Goal: Complete application form

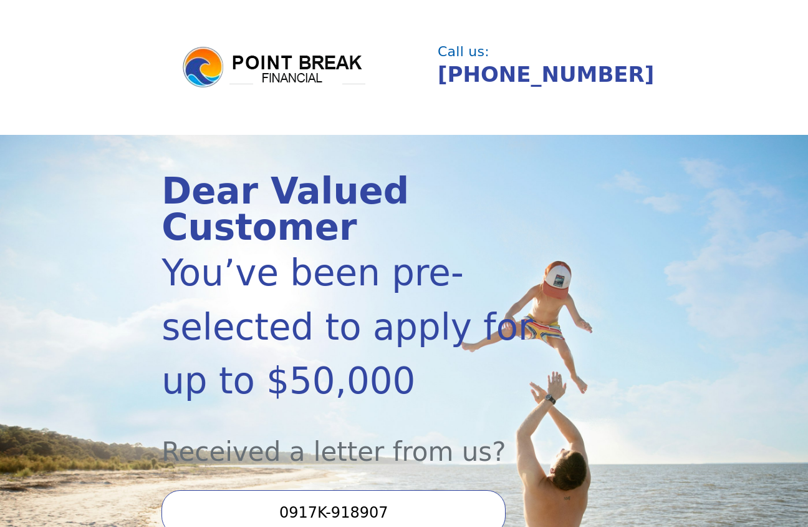
click at [306, 490] on input "0917K-918907" at bounding box center [334, 512] width 344 height 45
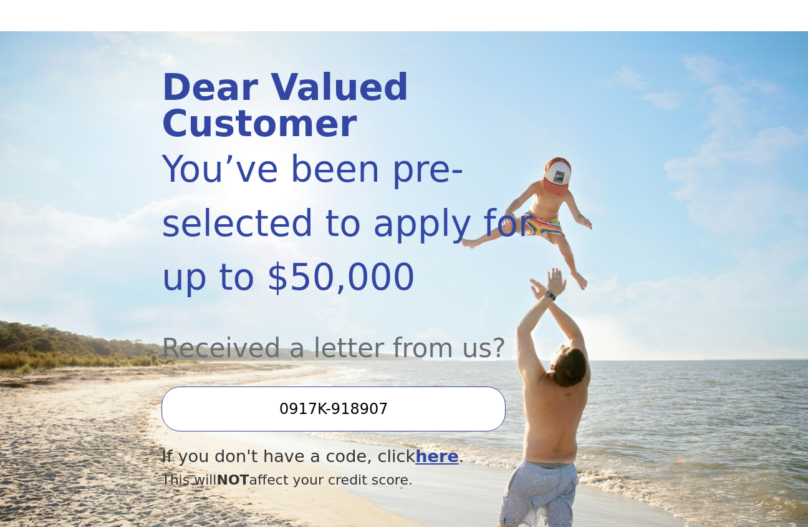
scroll to position [243, 0]
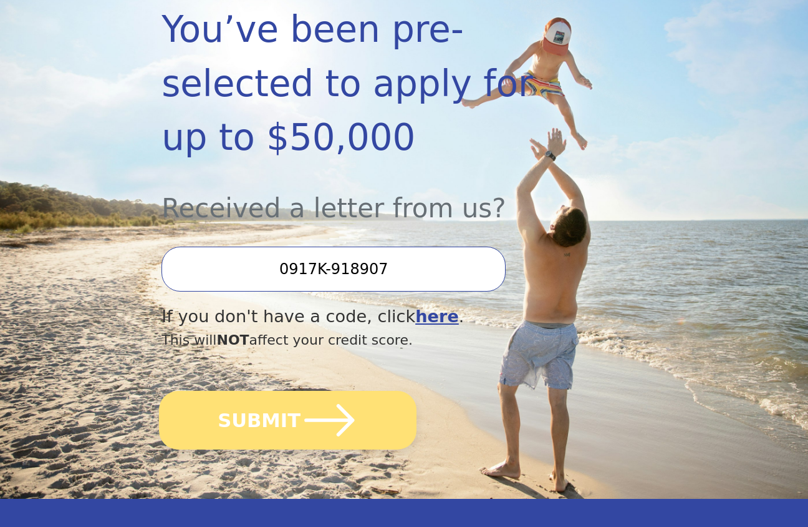
click at [269, 397] on button "SUBMIT" at bounding box center [288, 420] width 258 height 59
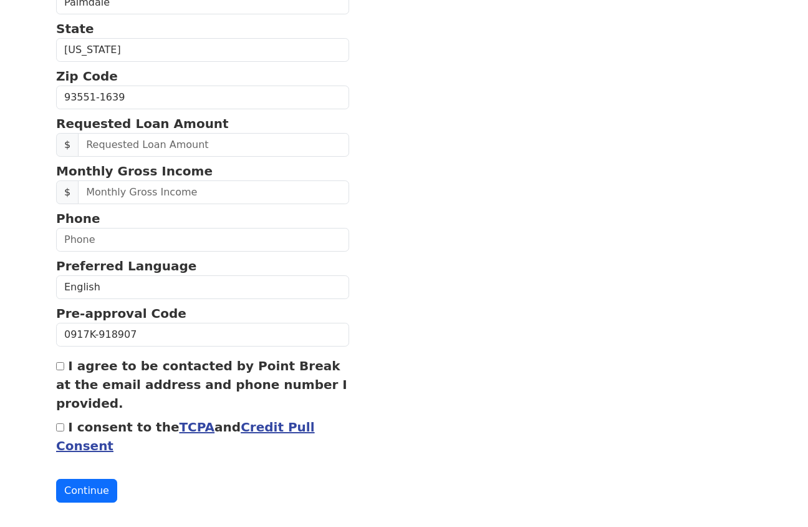
scroll to position [433, 0]
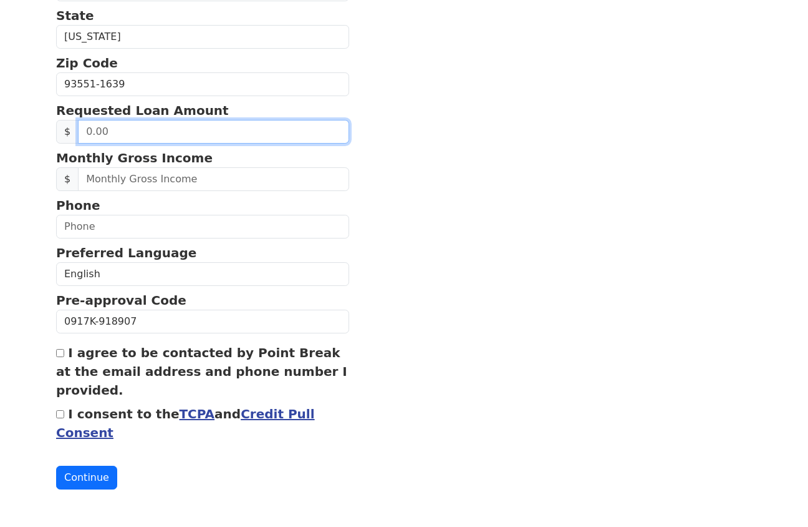
click at [115, 126] on input "text" at bounding box center [213, 132] width 271 height 24
type input "20,000.00"
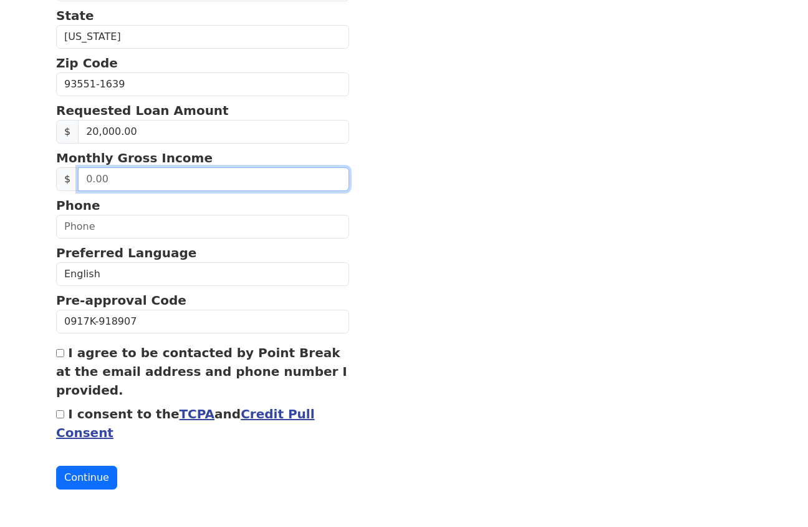
click at [127, 179] on input "text" at bounding box center [213, 179] width 271 height 24
type input "6,650.00"
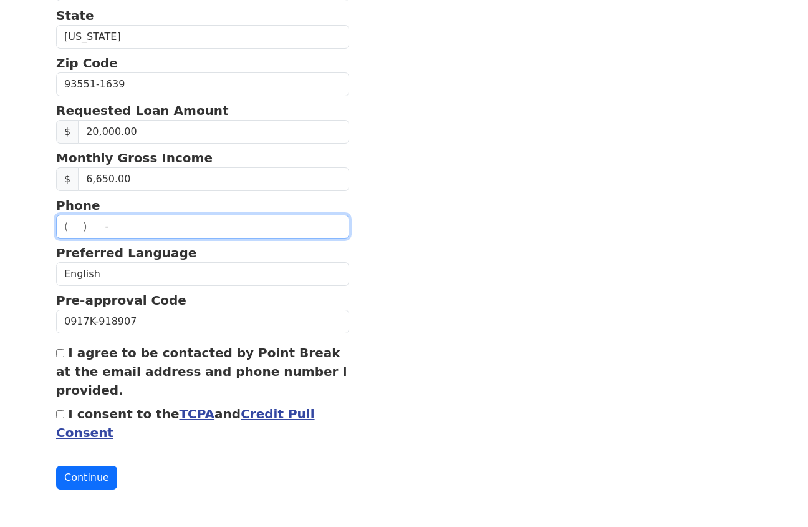
click at [102, 229] on input "text" at bounding box center [202, 227] width 293 height 24
type input "[PHONE_NUMBER]"
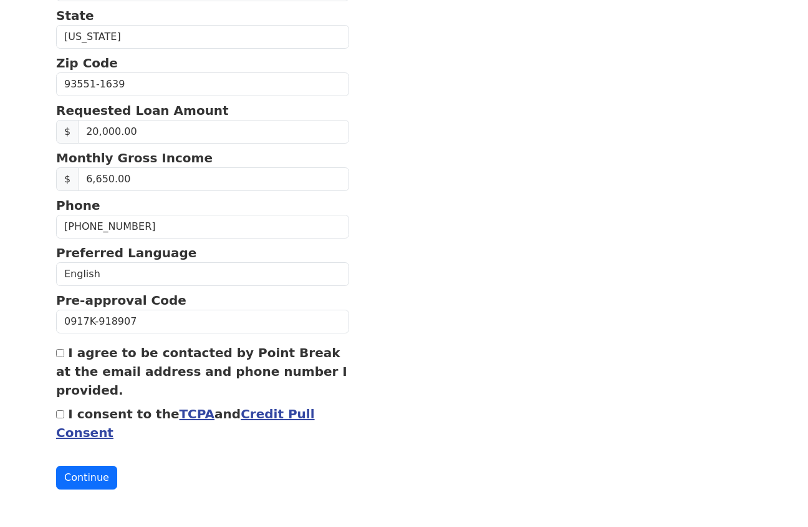
type input "[PERSON_NAME][EMAIL_ADDRESS][PERSON_NAME][DOMAIN_NAME]"
type input "[PHONE_NUMBER]"
